Goal: Task Accomplishment & Management: Complete application form

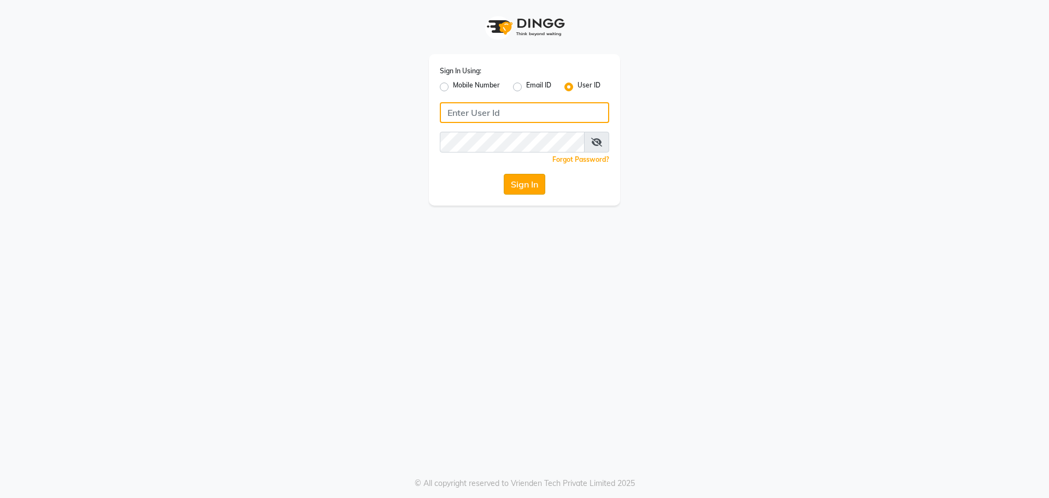
type input "spartans"
click at [529, 185] on button "Sign In" at bounding box center [525, 184] width 42 height 21
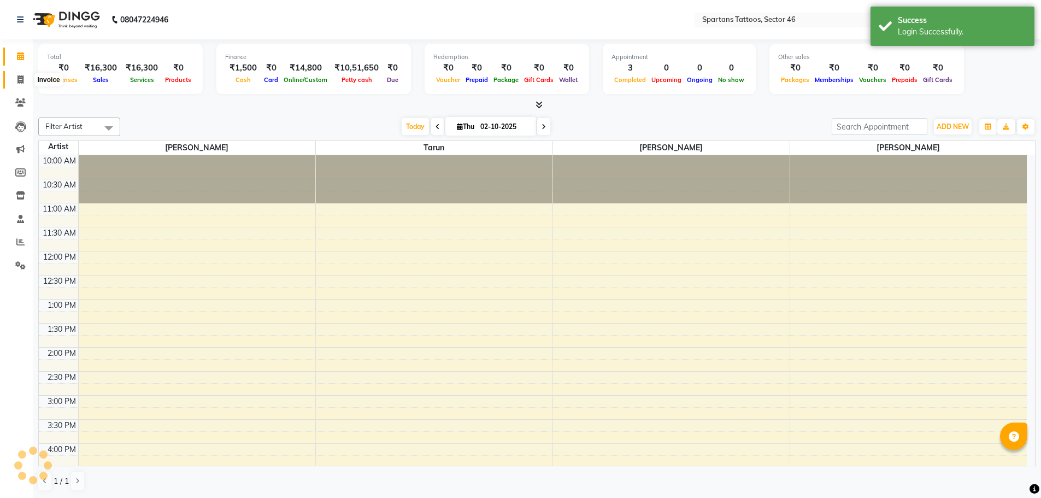
click at [27, 81] on span at bounding box center [20, 80] width 19 height 13
select select "6556"
select select "service"
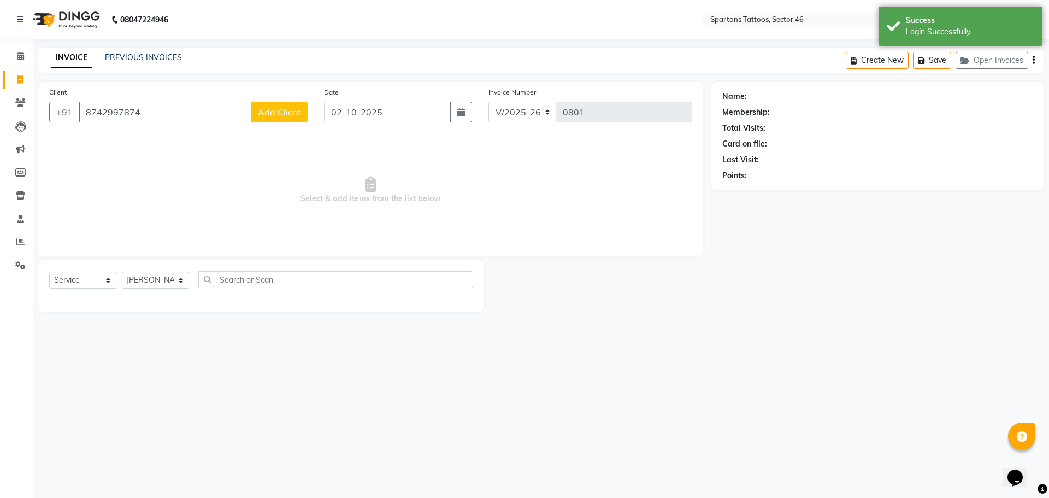
type input "8742997874"
click at [277, 107] on span "Add Client" at bounding box center [279, 112] width 43 height 11
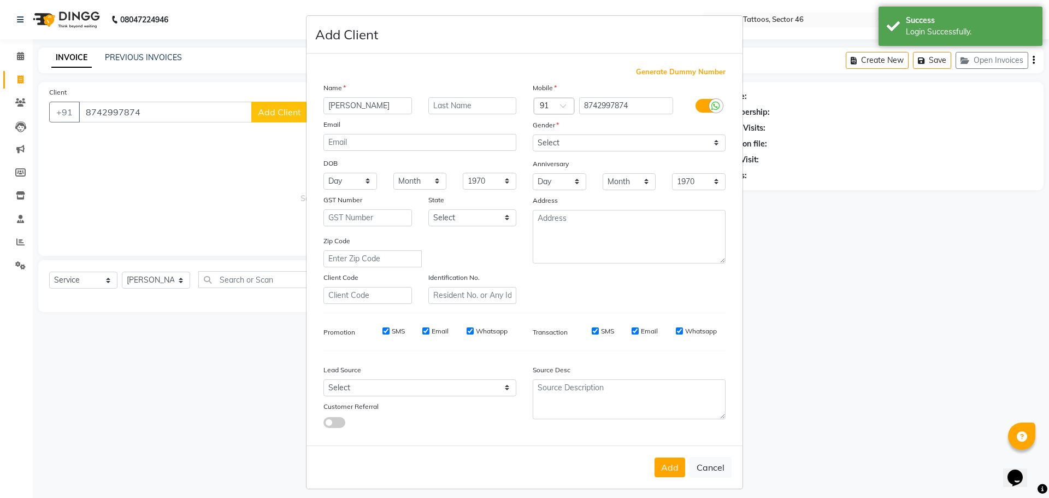
type input "[PERSON_NAME]"
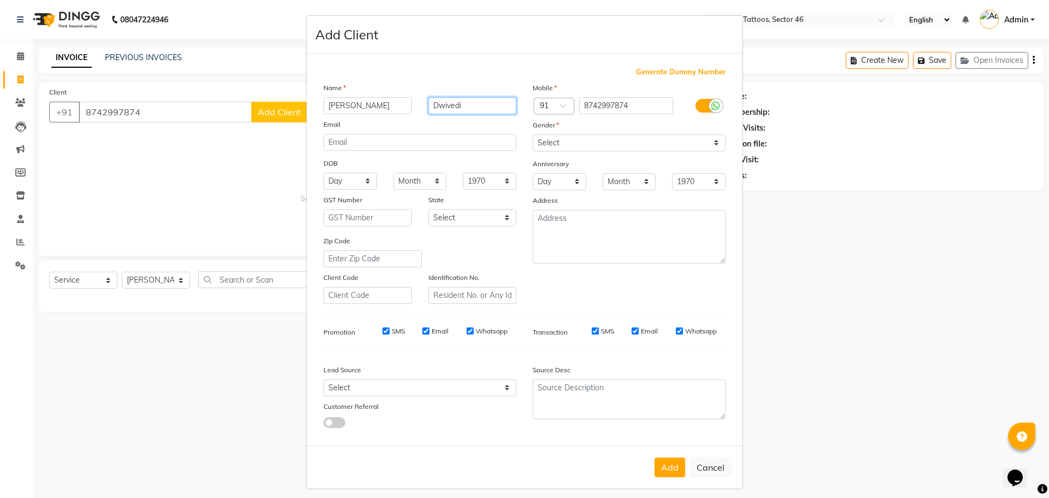
type input "Dwivedi"
click at [674, 151] on div "Mobile Country Code × 91 8742997874 Gender Select [DEMOGRAPHIC_DATA] [DEMOGRAPH…" at bounding box center [629, 193] width 209 height 222
click at [647, 145] on select "Select [DEMOGRAPHIC_DATA] [DEMOGRAPHIC_DATA] Other Prefer Not To Say" at bounding box center [629, 142] width 193 height 17
select select "[DEMOGRAPHIC_DATA]"
click at [533, 134] on select "Select [DEMOGRAPHIC_DATA] [DEMOGRAPHIC_DATA] Other Prefer Not To Say" at bounding box center [629, 142] width 193 height 17
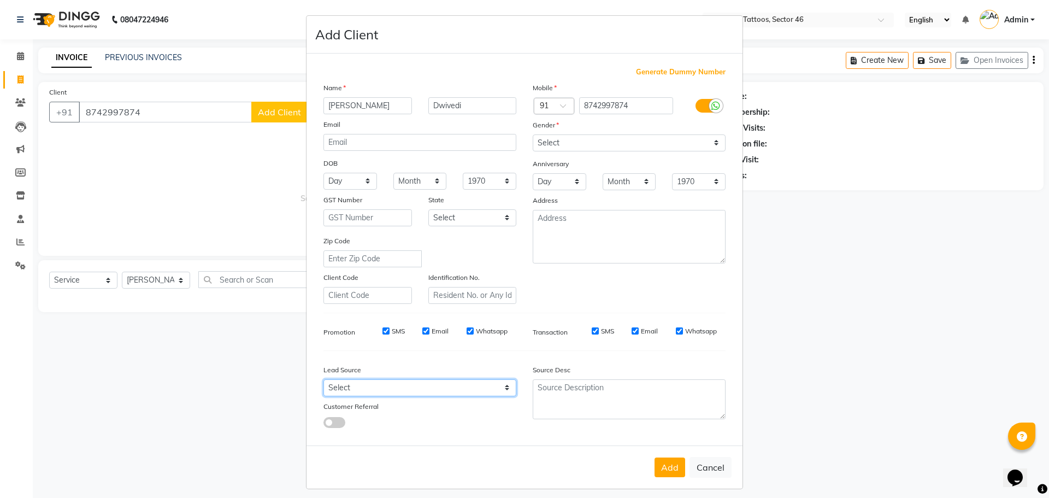
click at [483, 389] on select "Select Walk-in Referral Internet Friend Word of Mouth Advertisement Facebook Ju…" at bounding box center [420, 387] width 193 height 17
select select "46589"
click at [324, 379] on select "Select Walk-in Referral Internet Friend Word of Mouth Advertisement Facebook Ju…" at bounding box center [420, 387] width 193 height 17
click at [665, 467] on button "Add" at bounding box center [670, 467] width 31 height 20
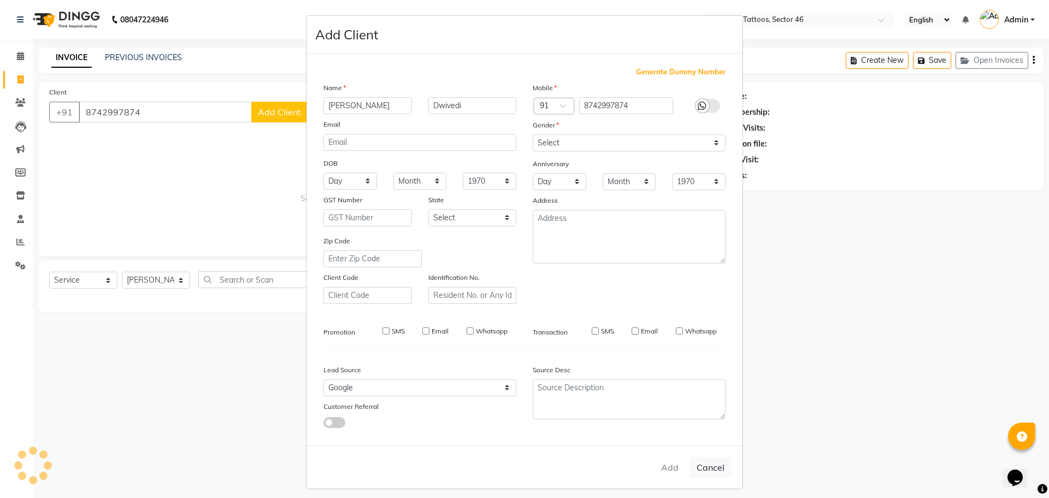
select select
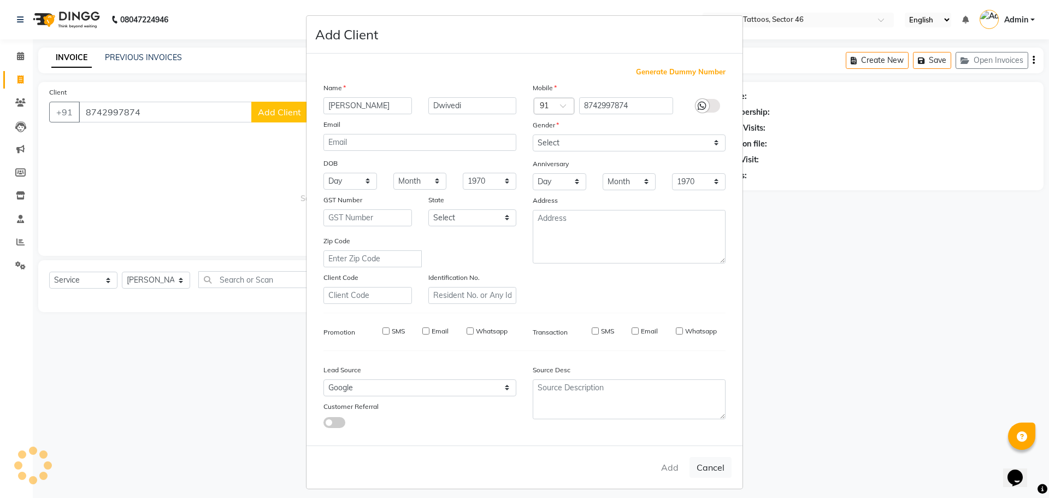
select select
checkbox input "false"
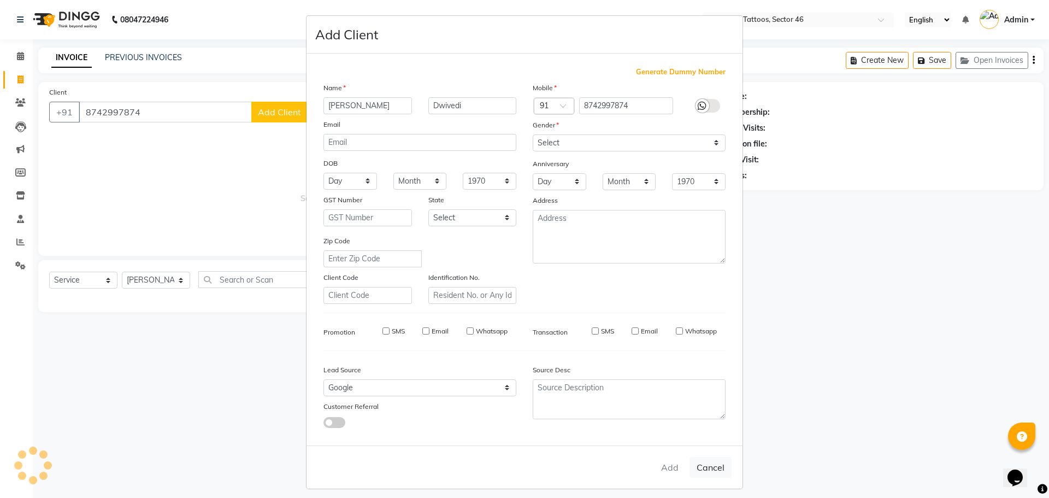
checkbox input "false"
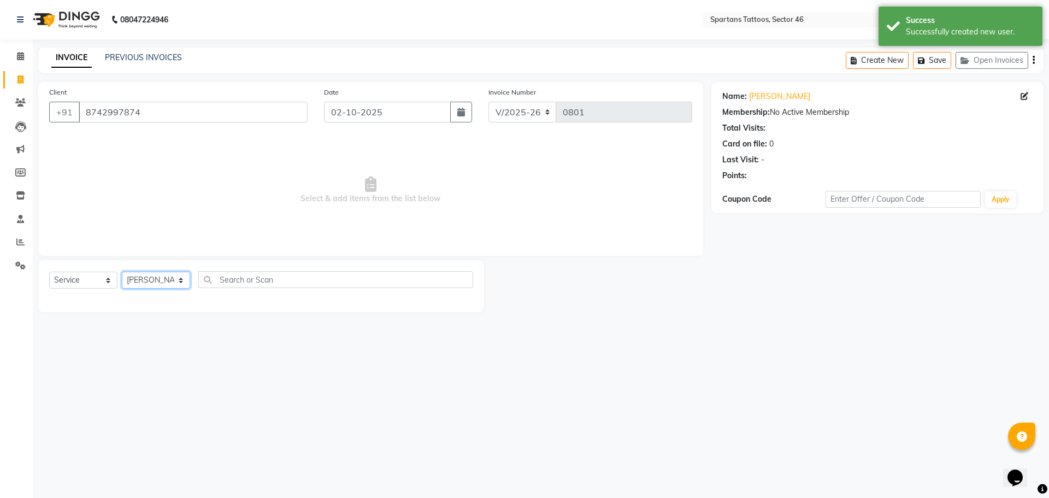
drag, startPoint x: 176, startPoint y: 281, endPoint x: 192, endPoint y: 292, distance: 19.7
click at [176, 281] on select "[PERSON_NAME] [PERSON_NAME] [PERSON_NAME]" at bounding box center [156, 280] width 68 height 17
select select "58256"
click at [122, 272] on select "[PERSON_NAME] [PERSON_NAME] [PERSON_NAME]" at bounding box center [156, 280] width 68 height 17
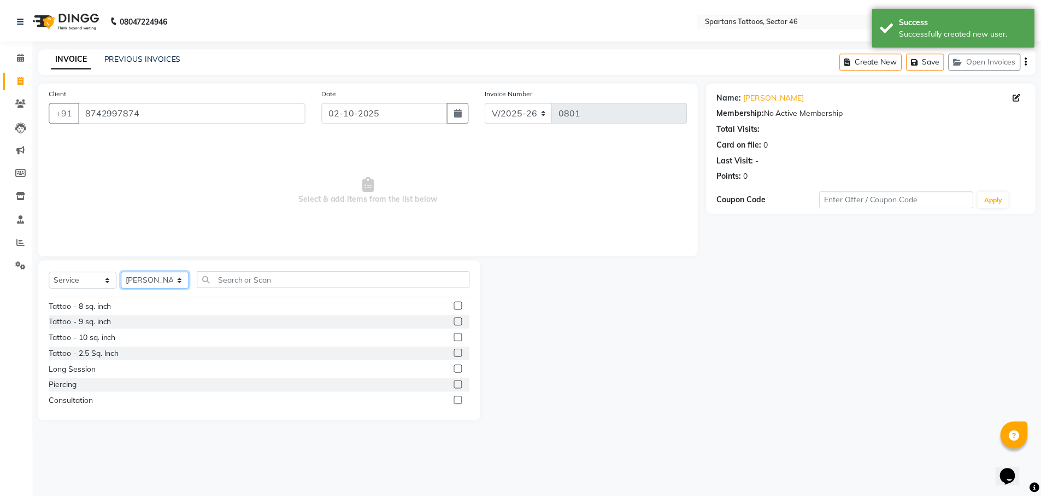
scroll to position [109, 0]
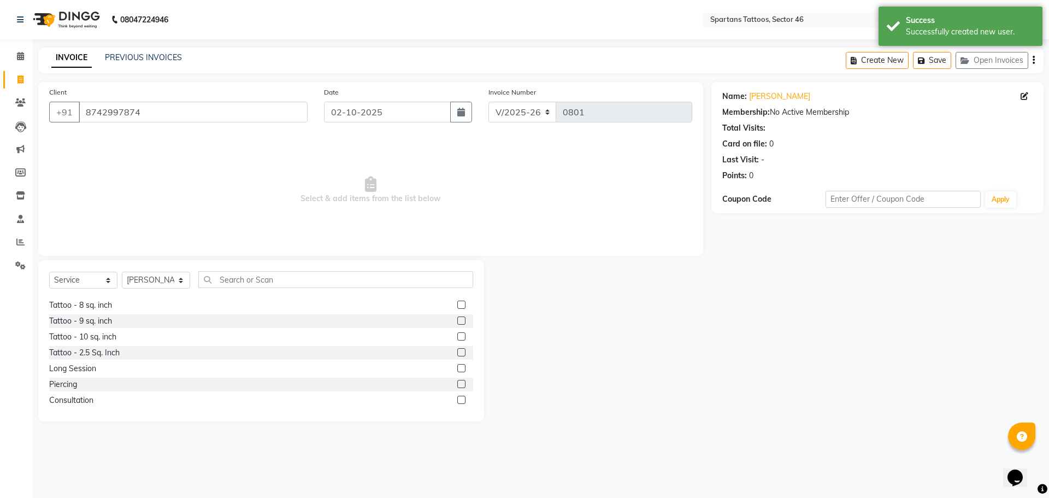
click at [457, 383] on label at bounding box center [461, 384] width 8 height 8
click at [457, 383] on input "checkbox" at bounding box center [460, 384] width 7 height 7
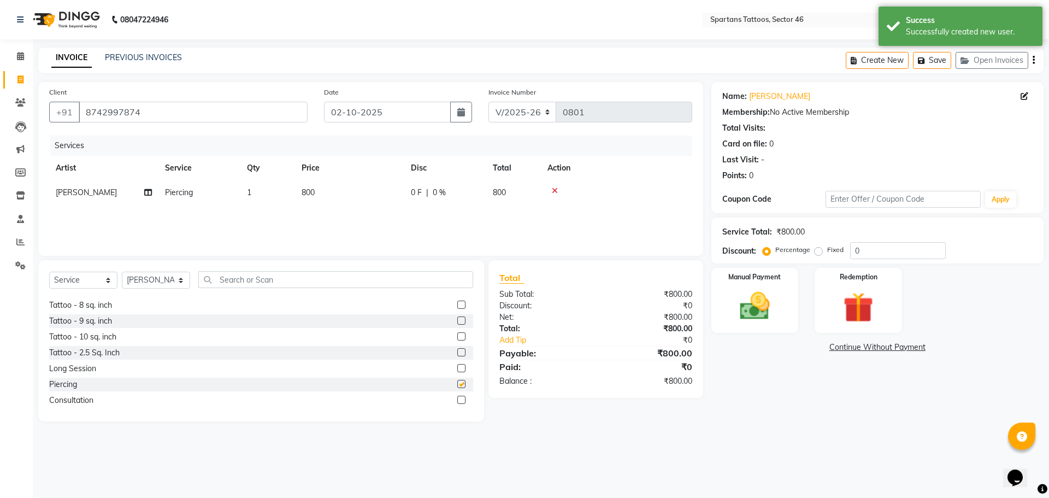
checkbox input "false"
click at [759, 310] on img at bounding box center [755, 306] width 51 height 36
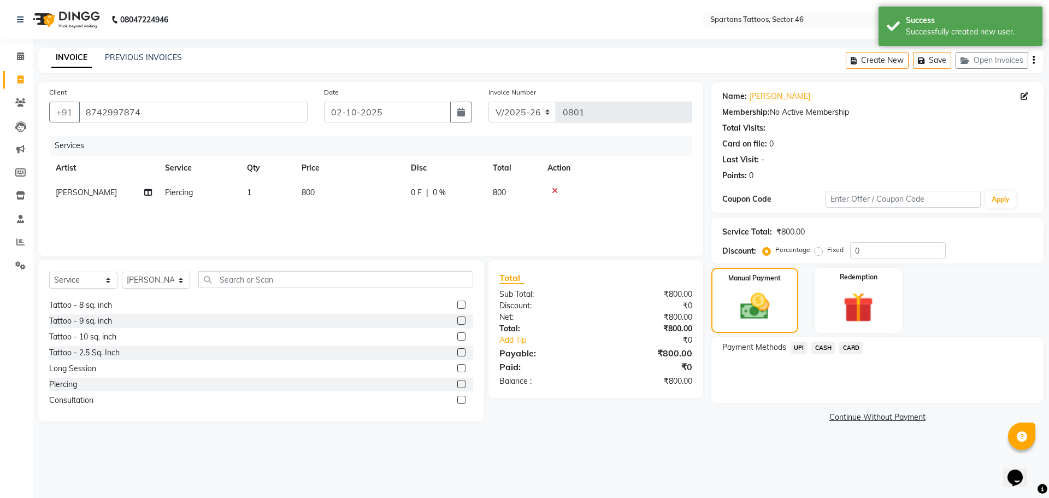
click at [801, 349] on span "UPI" at bounding box center [799, 348] width 17 height 13
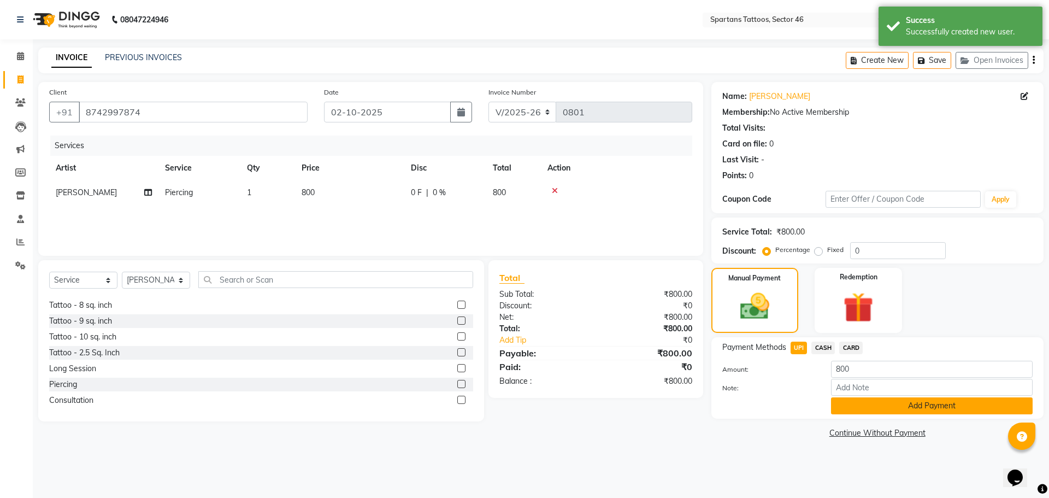
click at [898, 404] on button "Add Payment" at bounding box center [932, 405] width 202 height 17
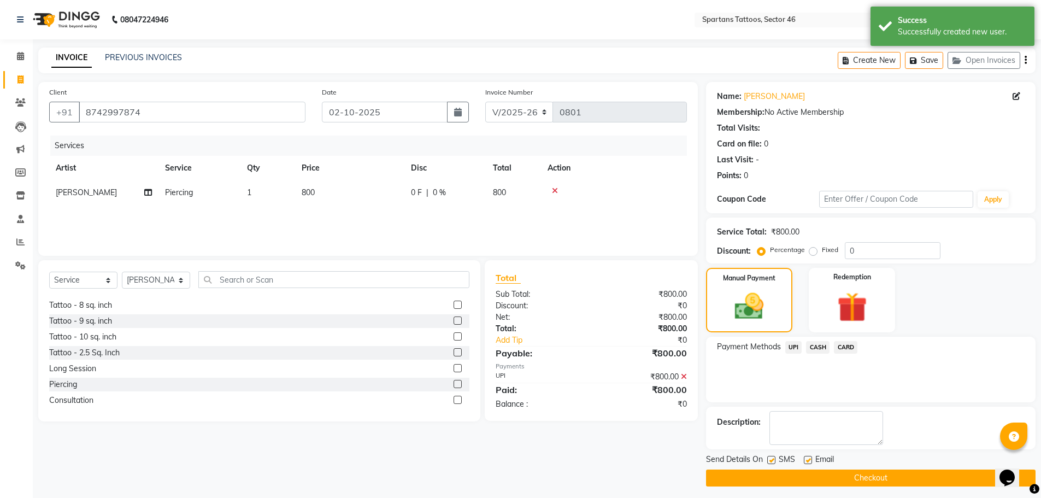
click at [883, 477] on button "Checkout" at bounding box center [871, 477] width 330 height 17
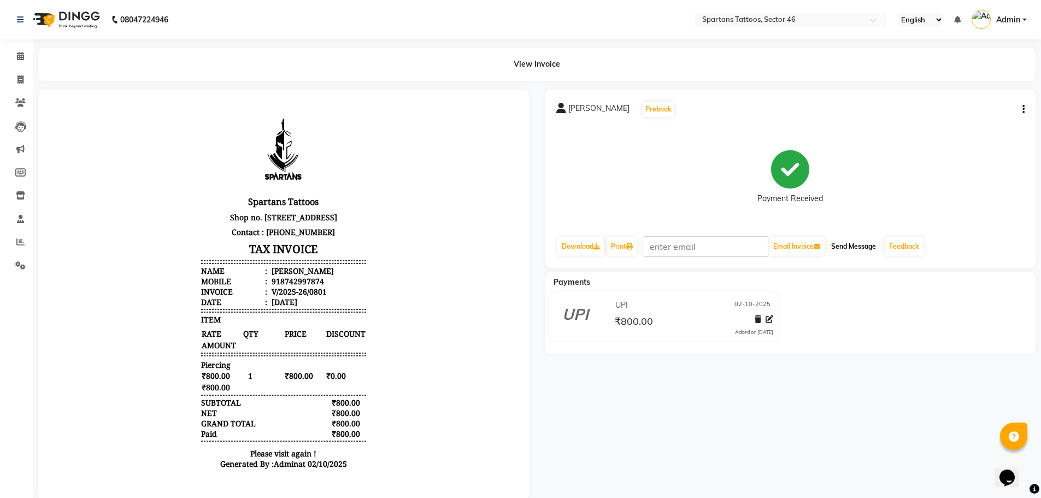
click at [850, 251] on button "Send Message" at bounding box center [854, 246] width 54 height 19
